Goal: Task Accomplishment & Management: Manage account settings

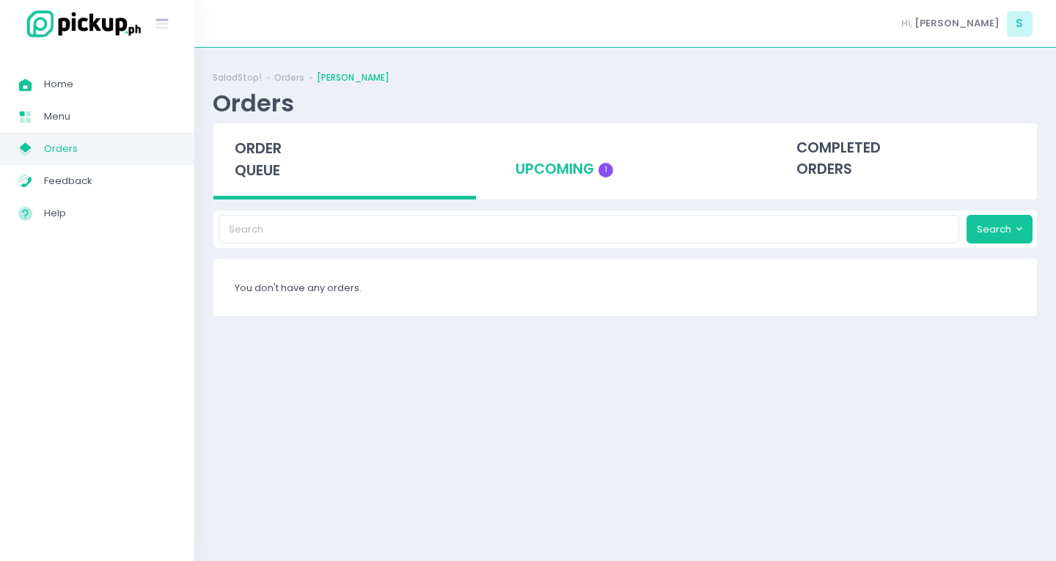
click at [603, 177] on div "upcoming 1" at bounding box center [625, 159] width 262 height 72
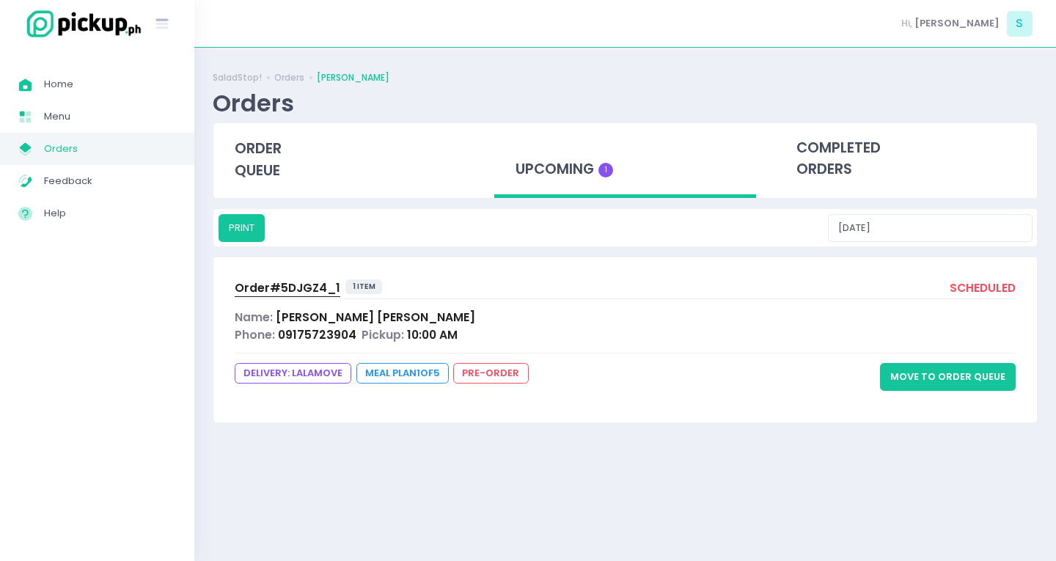
click at [989, 382] on button "Move to Order Queue" at bounding box center [948, 377] width 136 height 28
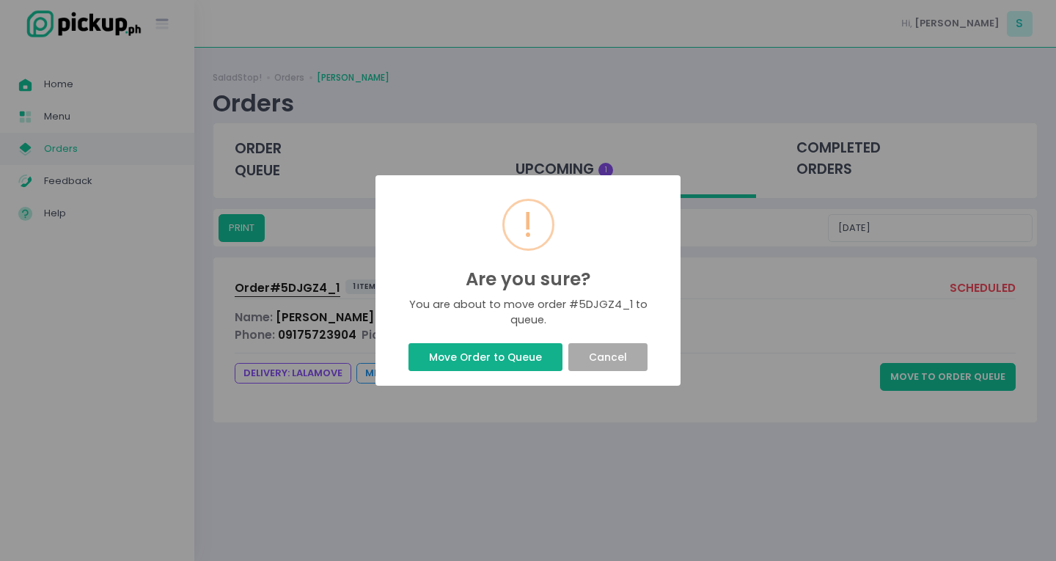
click at [498, 350] on button "Move Order to Queue" at bounding box center [484, 357] width 153 height 28
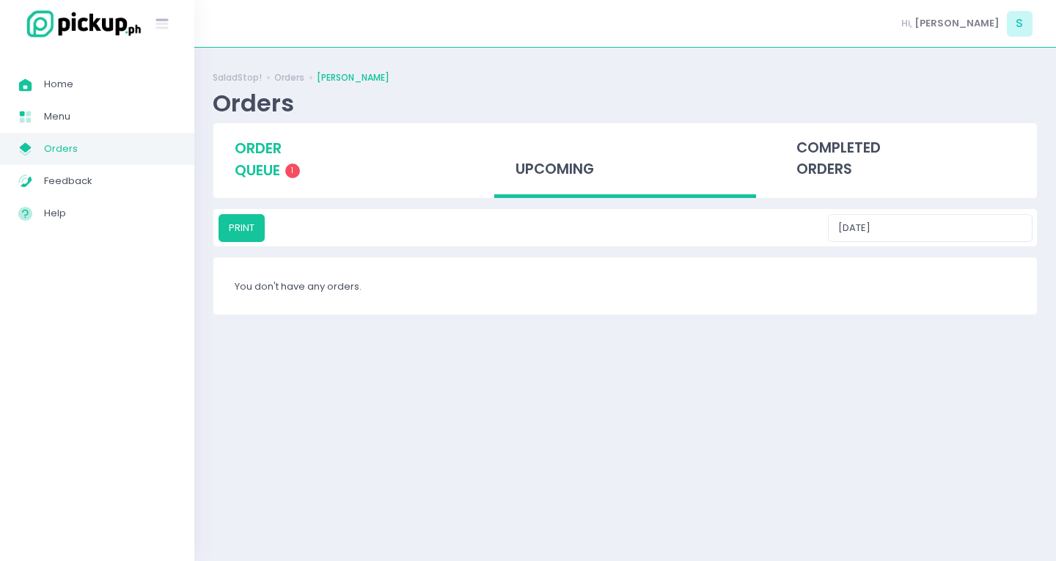
click at [256, 172] on span "order queue" at bounding box center [258, 160] width 47 height 42
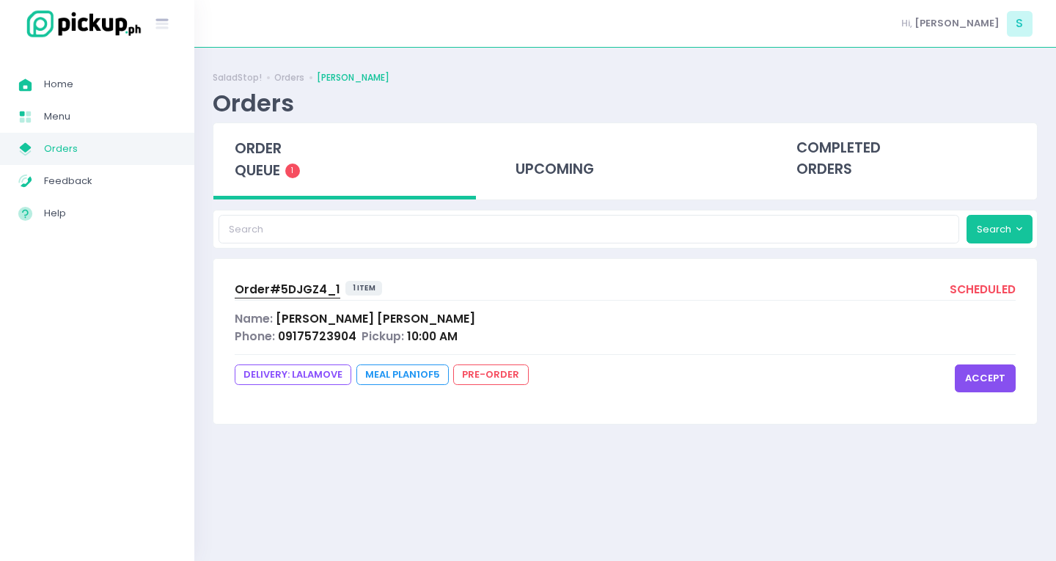
click at [293, 289] on span "Order# 5DJGZ4_1" at bounding box center [288, 289] width 106 height 15
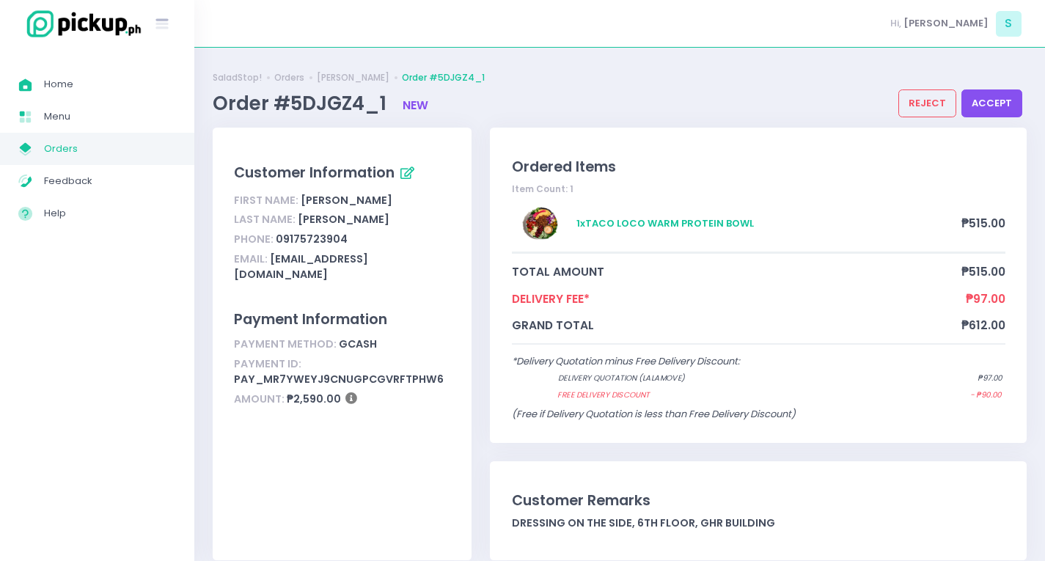
click at [999, 92] on button "accept" at bounding box center [991, 103] width 61 height 28
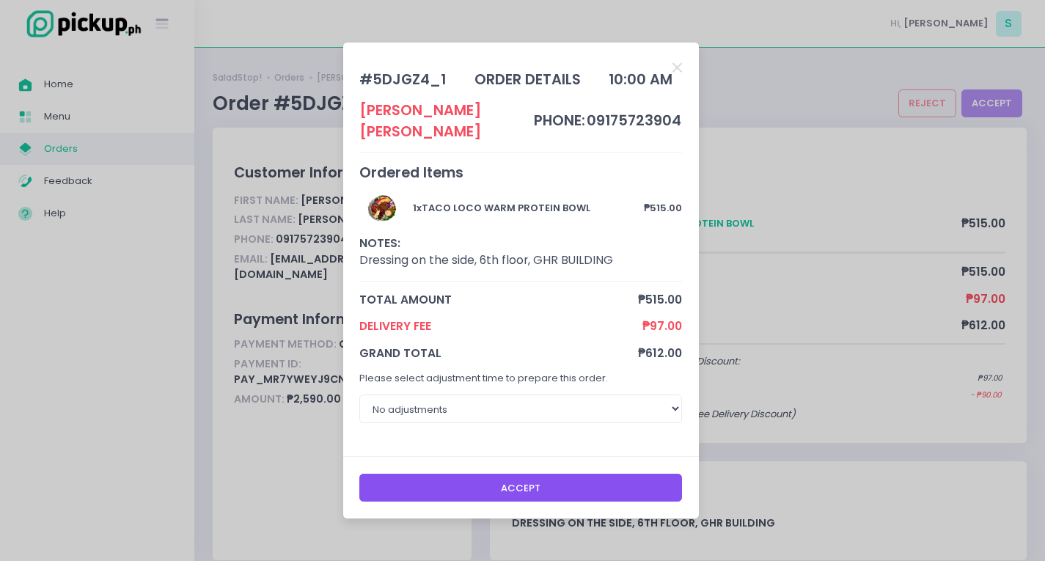
click at [639, 486] on button "Accept" at bounding box center [520, 488] width 323 height 28
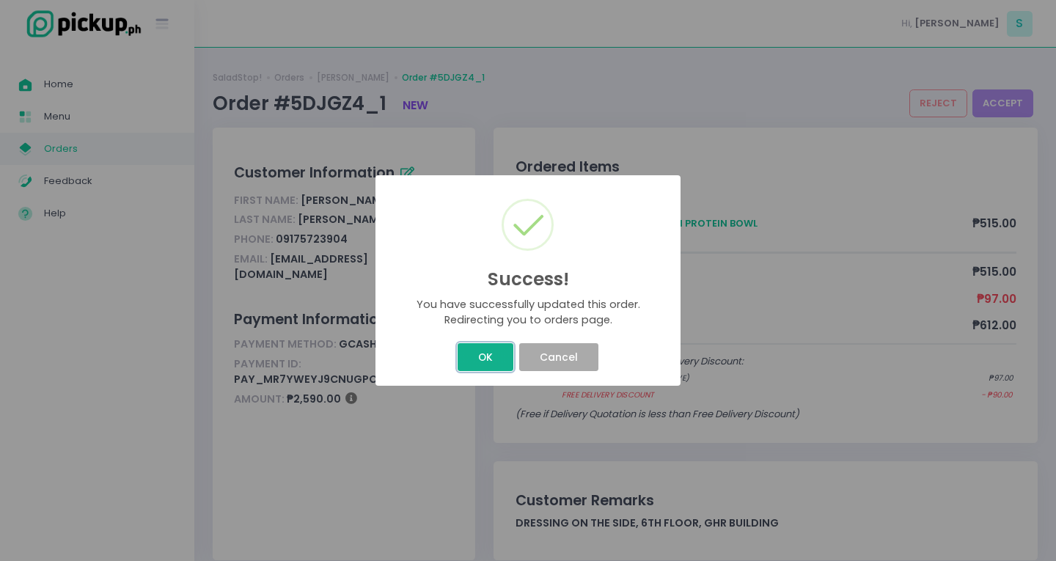
click at [493, 357] on button "OK" at bounding box center [484, 357] width 55 height 28
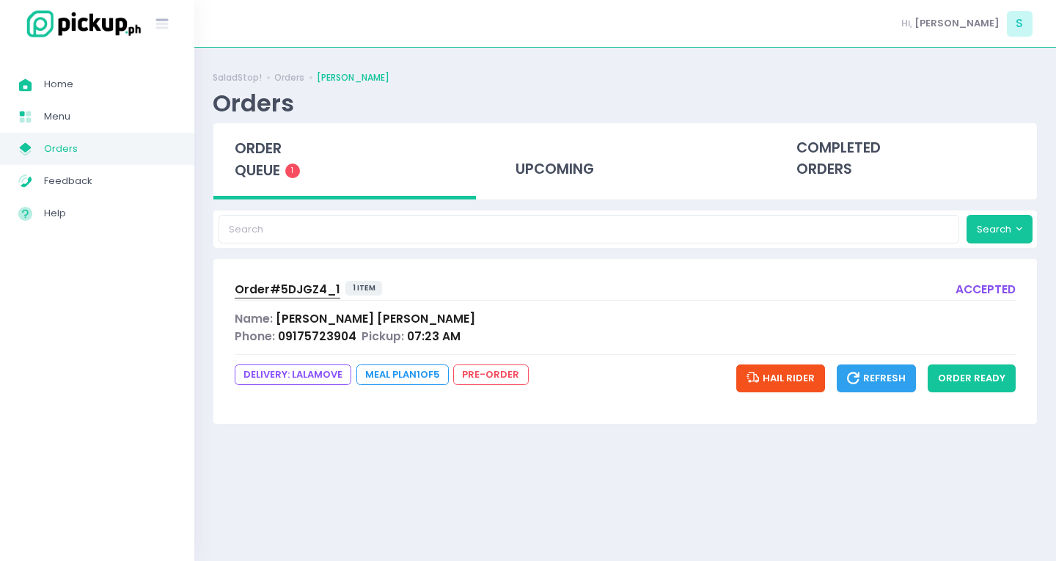
click at [273, 293] on span "Order# 5DJGZ4_1" at bounding box center [288, 289] width 106 height 15
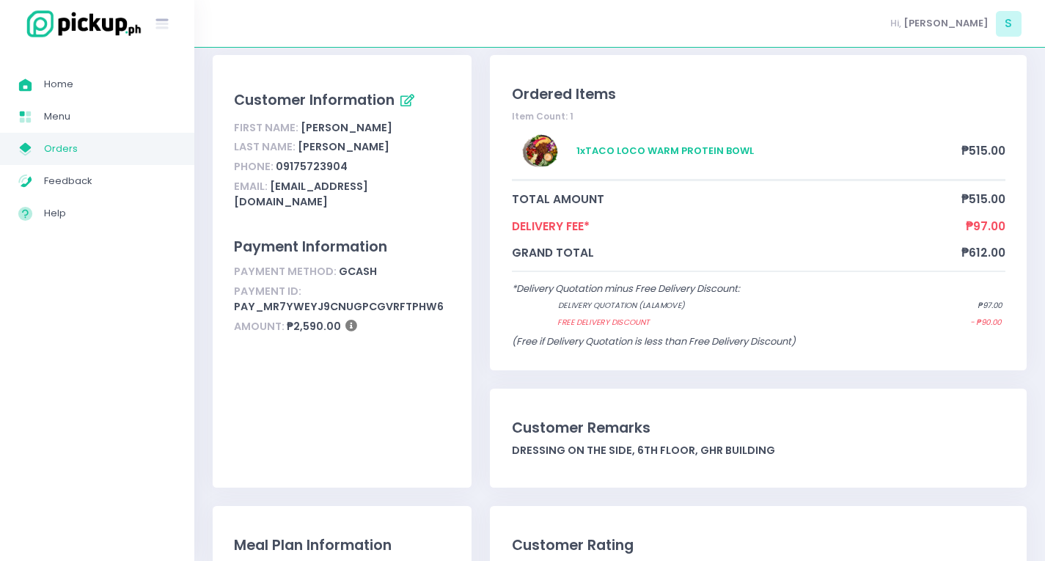
scroll to position [73, 0]
